Goal: Information Seeking & Learning: Learn about a topic

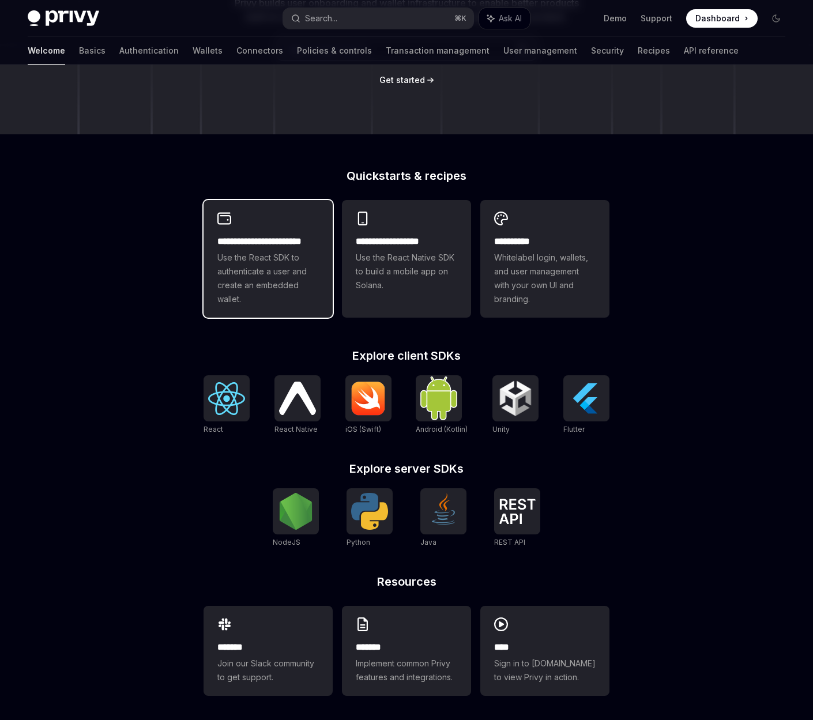
scroll to position [197, 0]
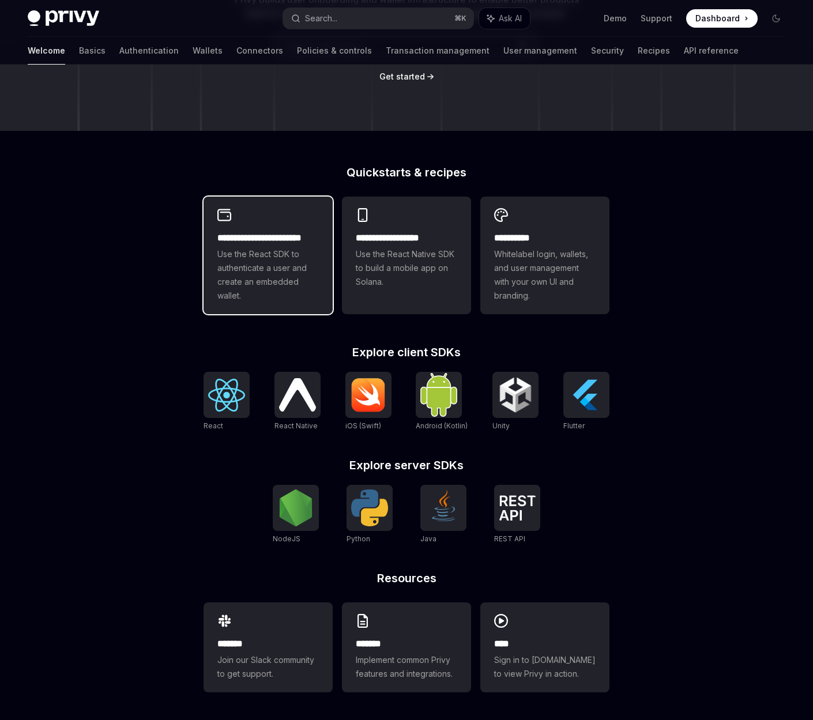
click at [241, 216] on div "**********" at bounding box center [267, 256] width 129 height 118
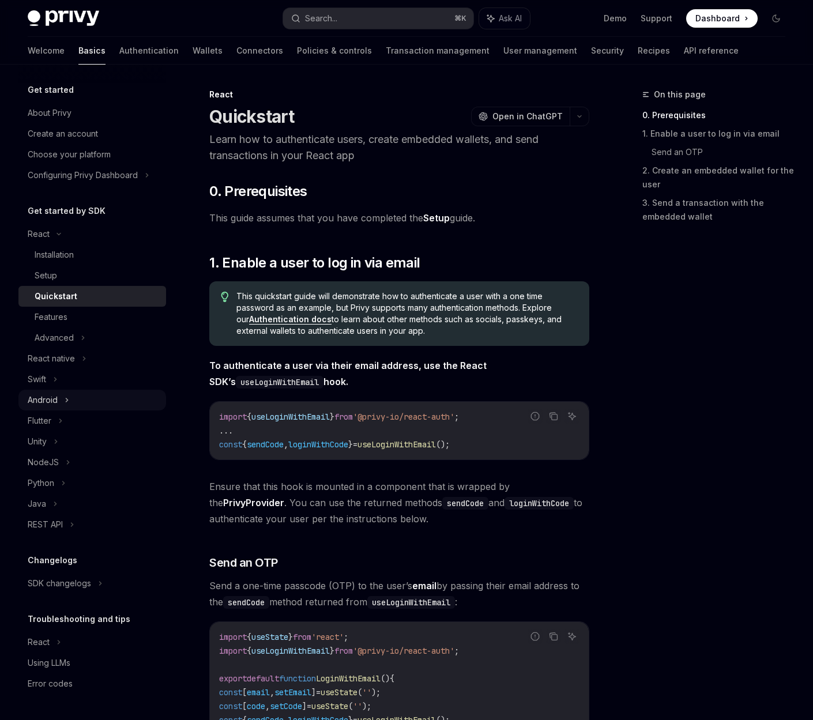
click at [50, 405] on div "Android" at bounding box center [43, 400] width 30 height 14
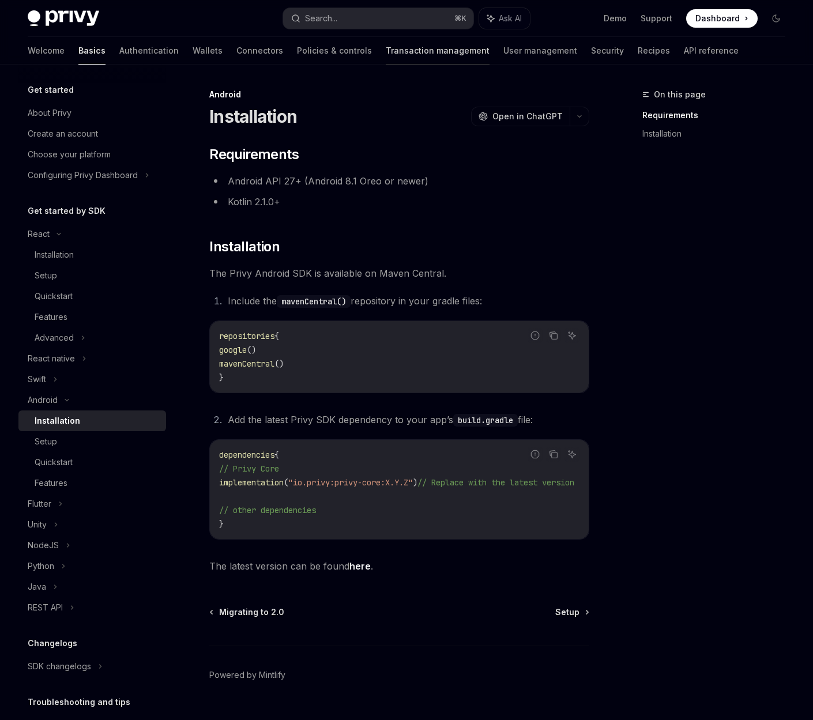
click at [386, 53] on link "Transaction management" at bounding box center [438, 51] width 104 height 28
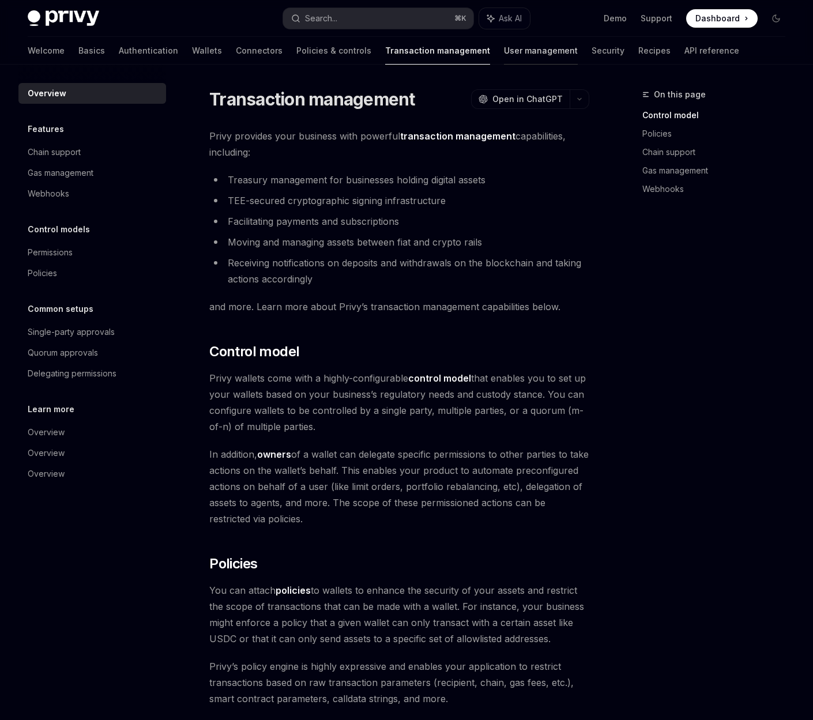
click at [504, 47] on link "User management" at bounding box center [541, 51] width 74 height 28
type textarea "*"
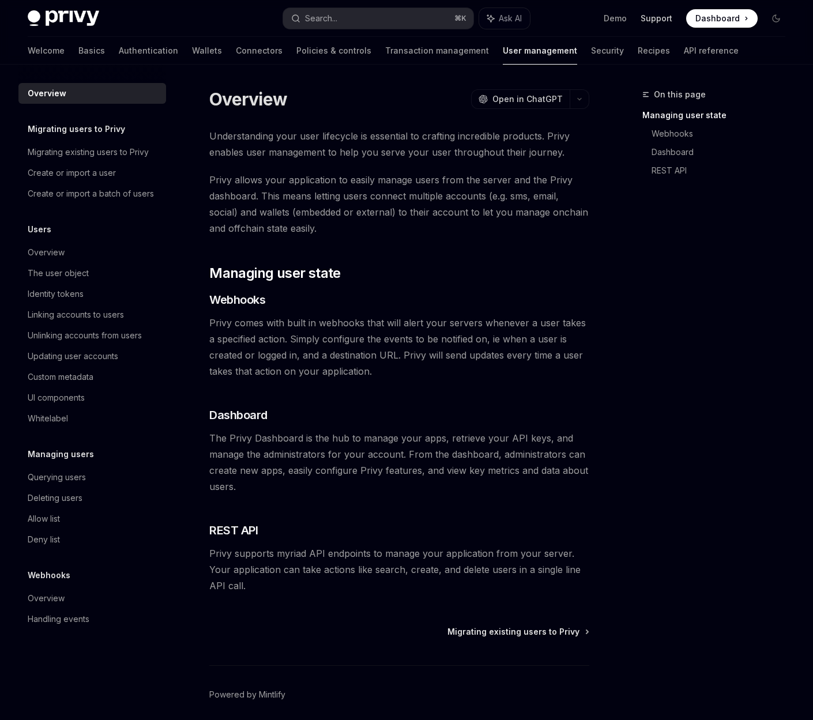
click at [652, 21] on link "Support" at bounding box center [656, 19] width 32 height 12
